Goal: Book appointment/travel/reservation

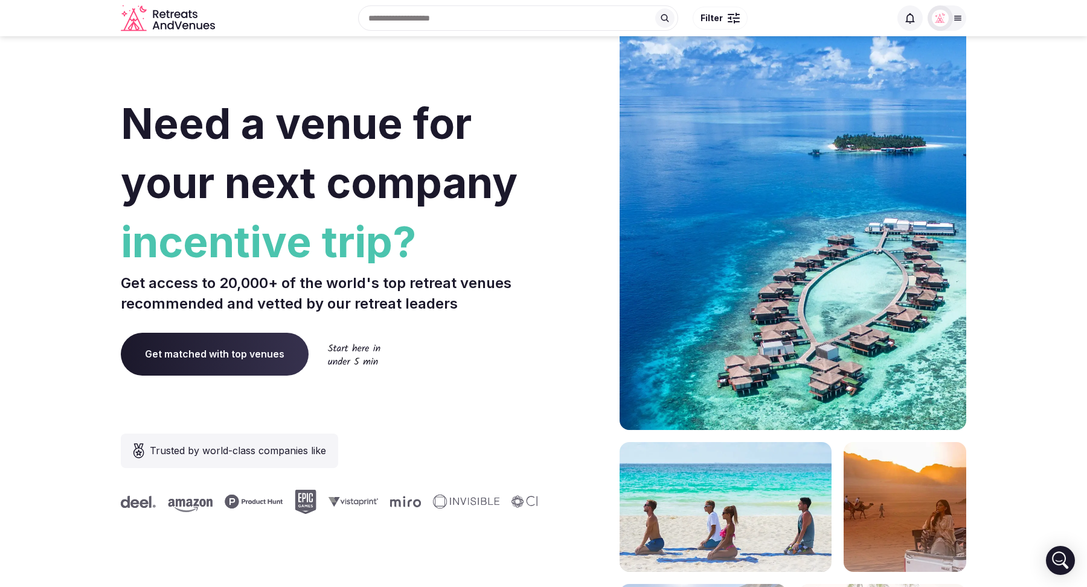
click at [953, 19] on icon at bounding box center [958, 18] width 10 height 10
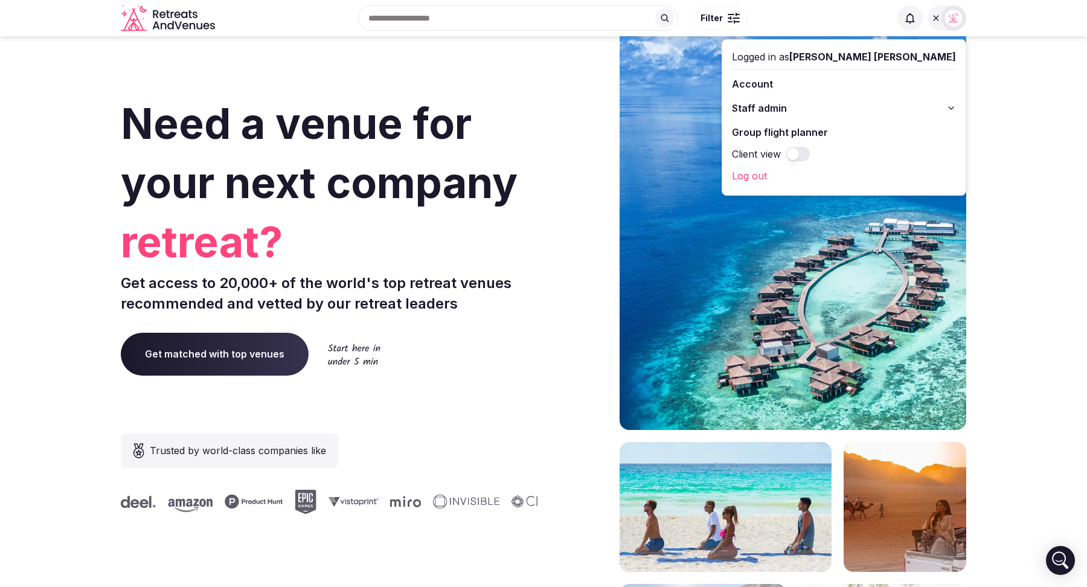
click at [956, 107] on icon at bounding box center [951, 108] width 10 height 10
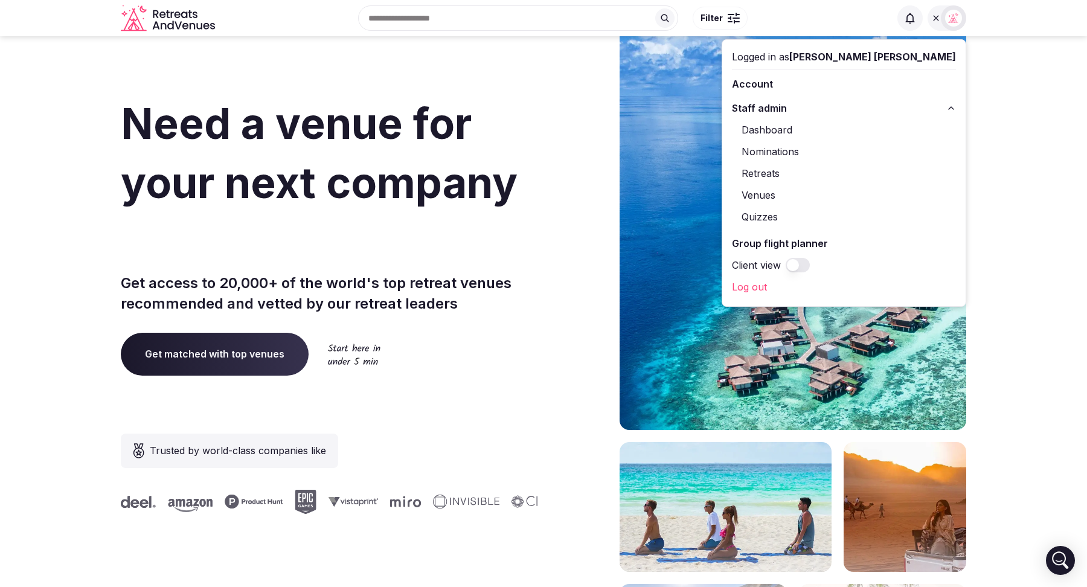
click at [853, 174] on link "Retreats" at bounding box center [844, 173] width 224 height 19
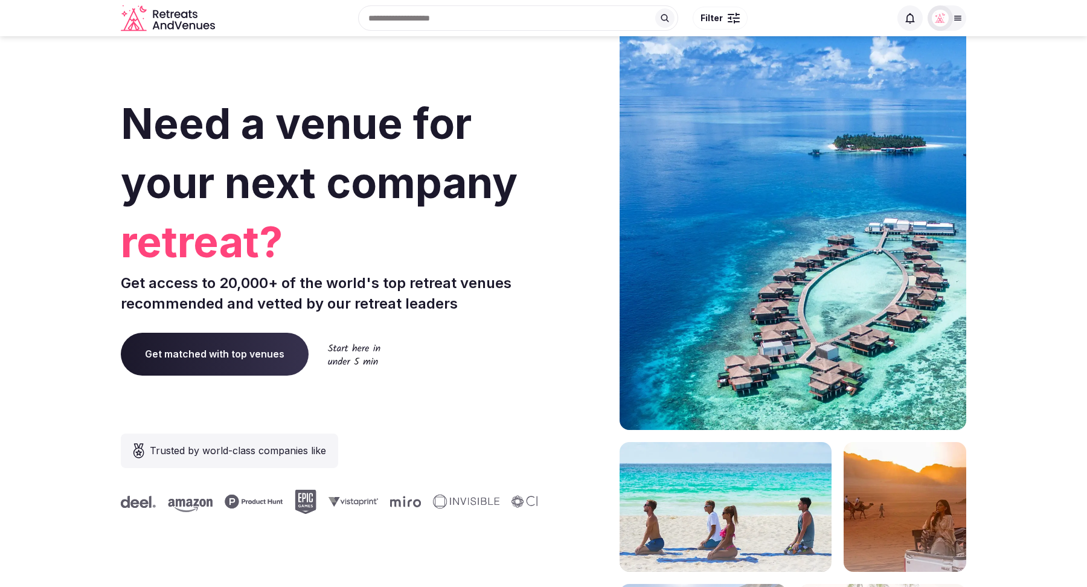
click at [963, 24] on div at bounding box center [946, 17] width 39 height 25
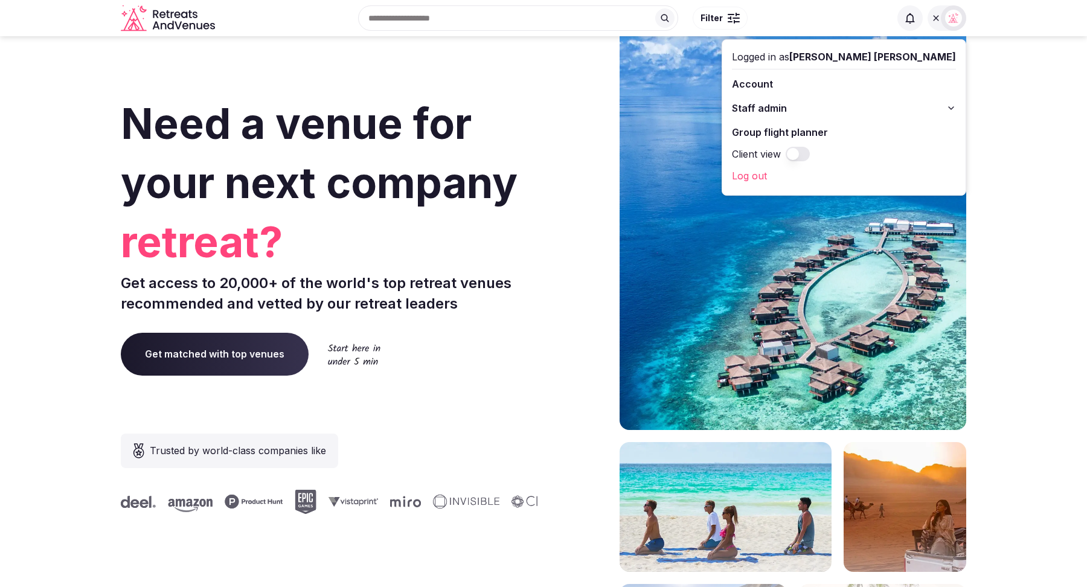
click at [950, 108] on icon at bounding box center [951, 108] width 10 height 10
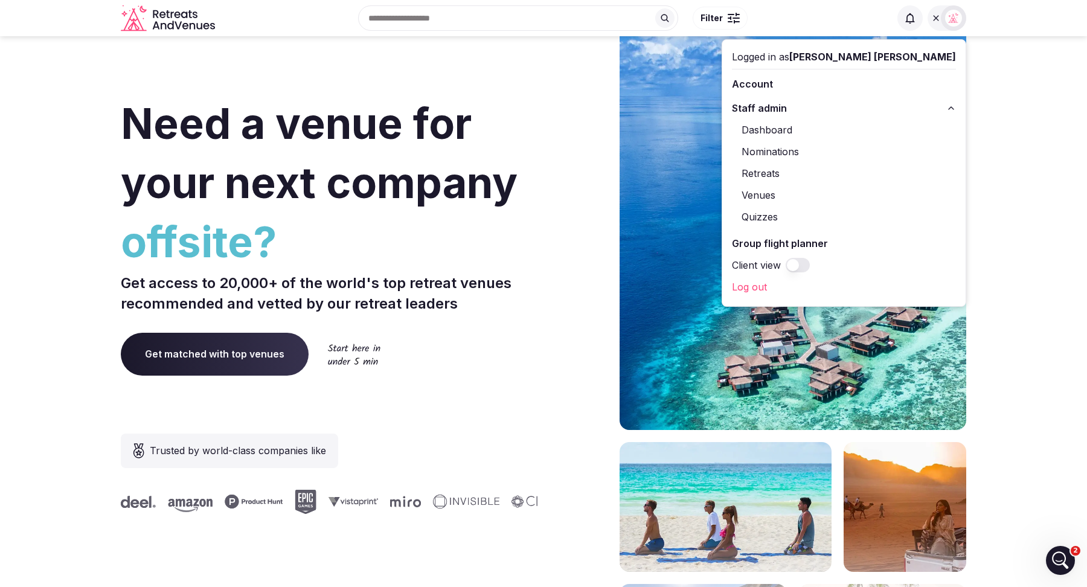
click at [849, 174] on link "Retreats" at bounding box center [844, 173] width 224 height 19
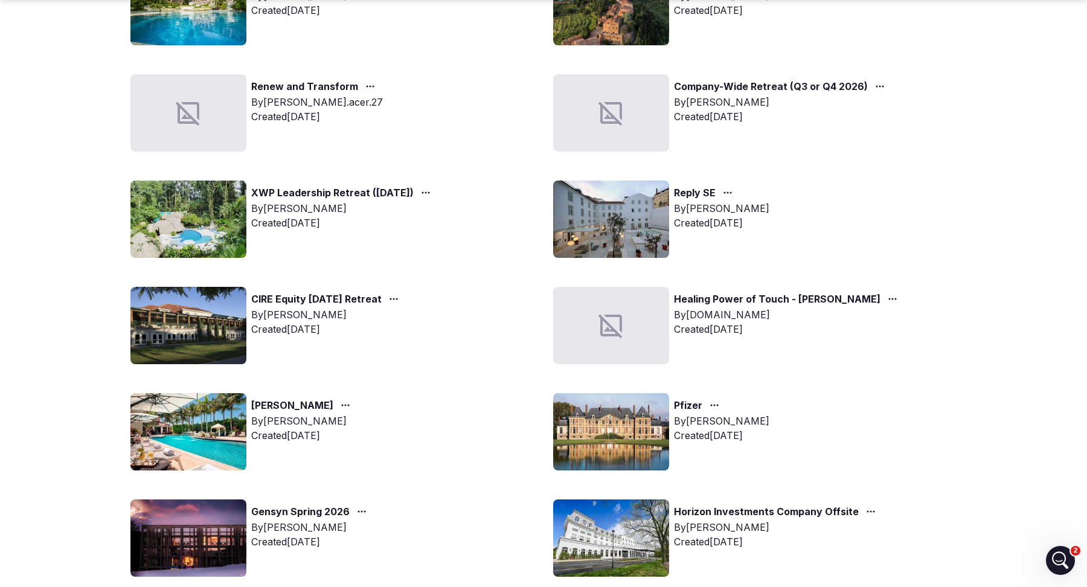
scroll to position [202, 0]
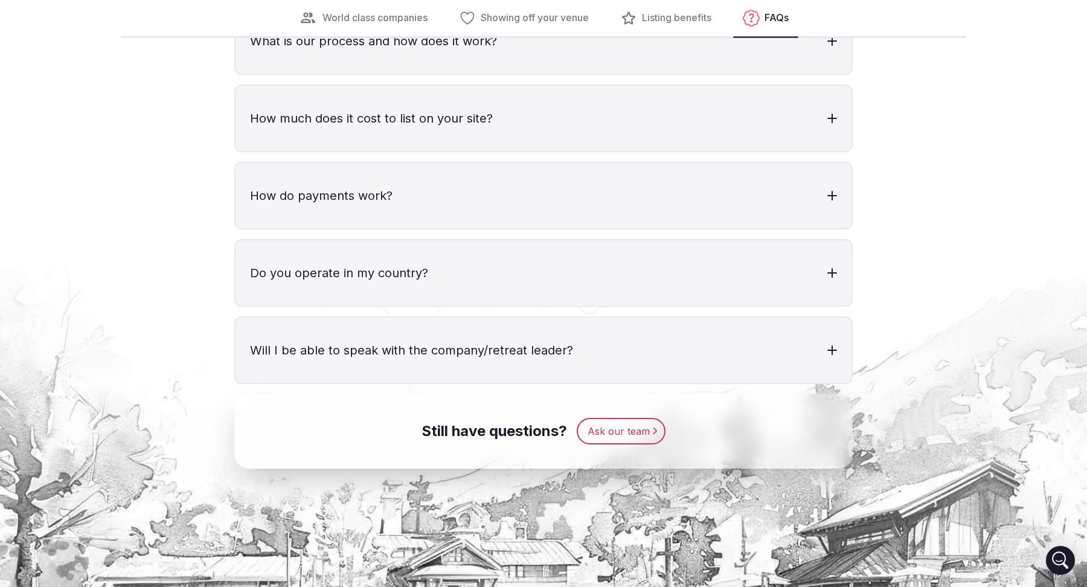
scroll to position [3714, 0]
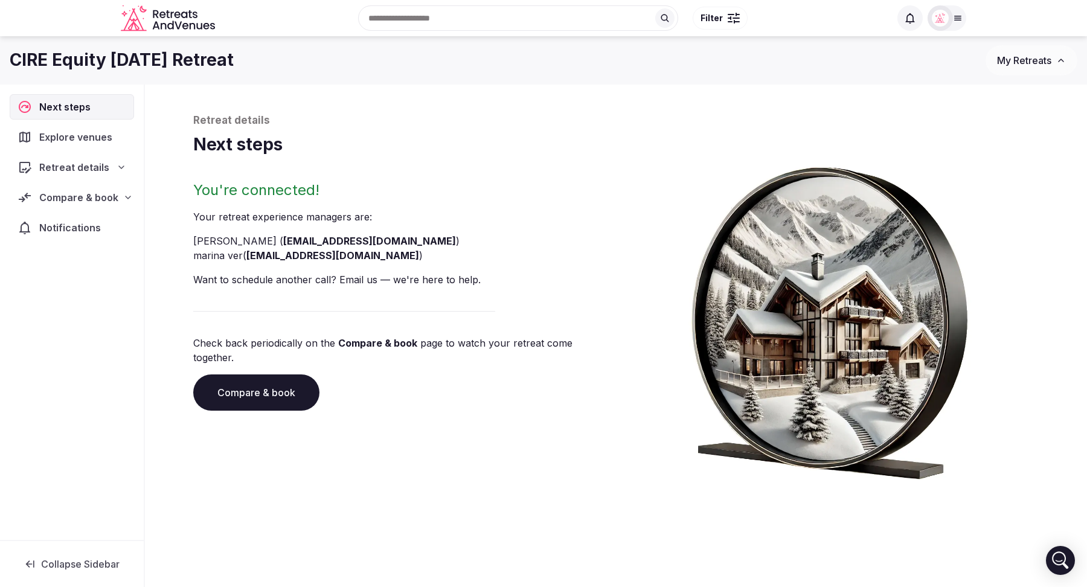
click at [260, 381] on link "Compare & book" at bounding box center [256, 392] width 126 height 36
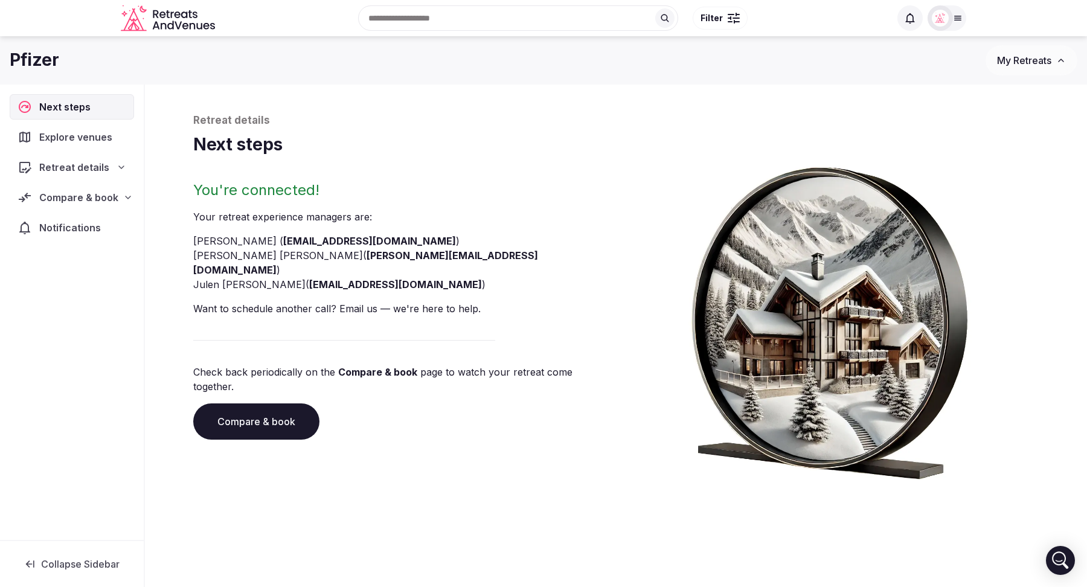
click at [247, 403] on link "Compare & book" at bounding box center [256, 421] width 126 height 36
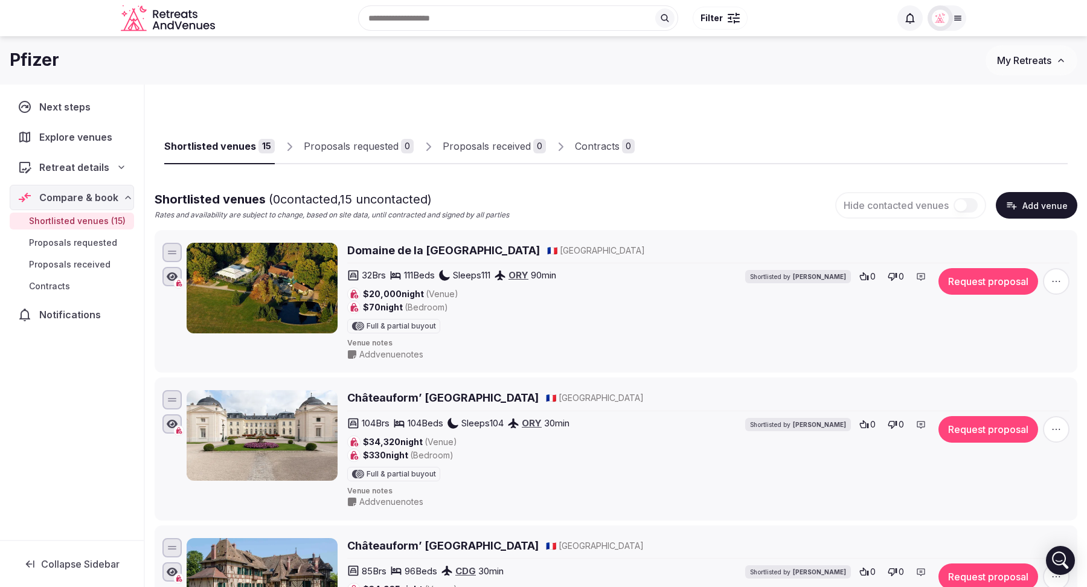
click at [124, 165] on icon at bounding box center [122, 167] width 10 height 10
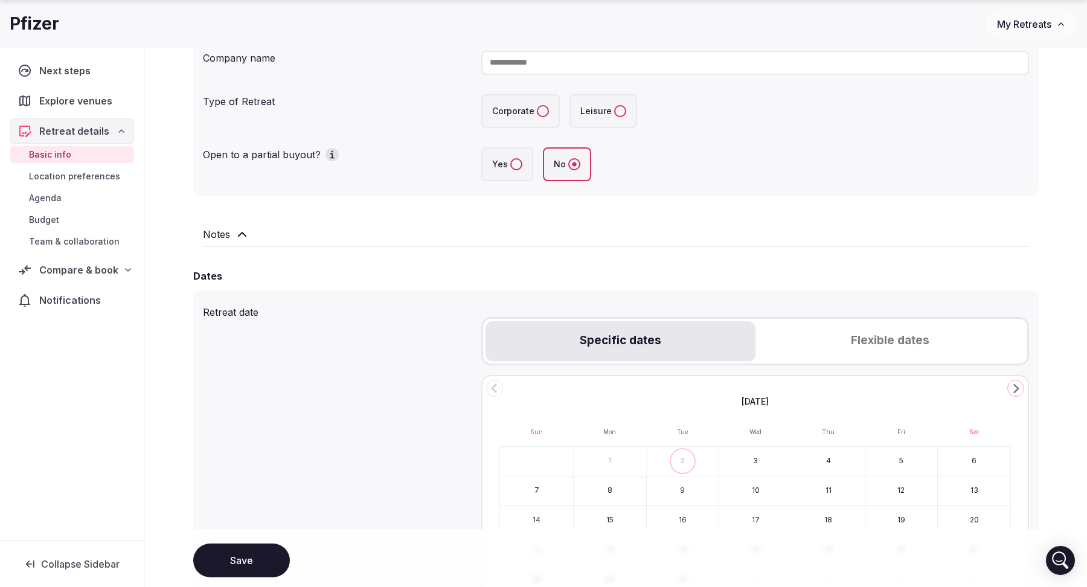
scroll to position [248, 0]
